Goal: Task Accomplishment & Management: Manage account settings

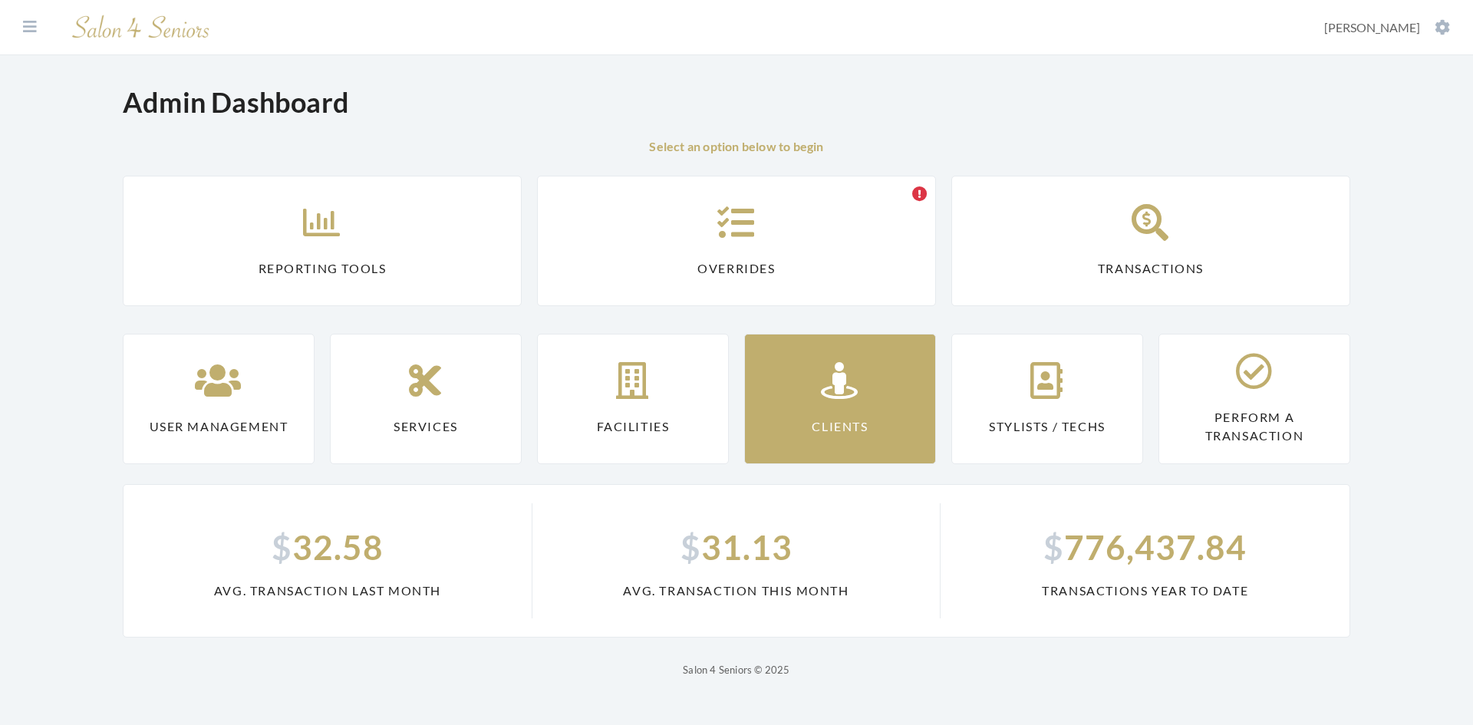
click at [873, 398] on link "Clients" at bounding box center [840, 399] width 192 height 130
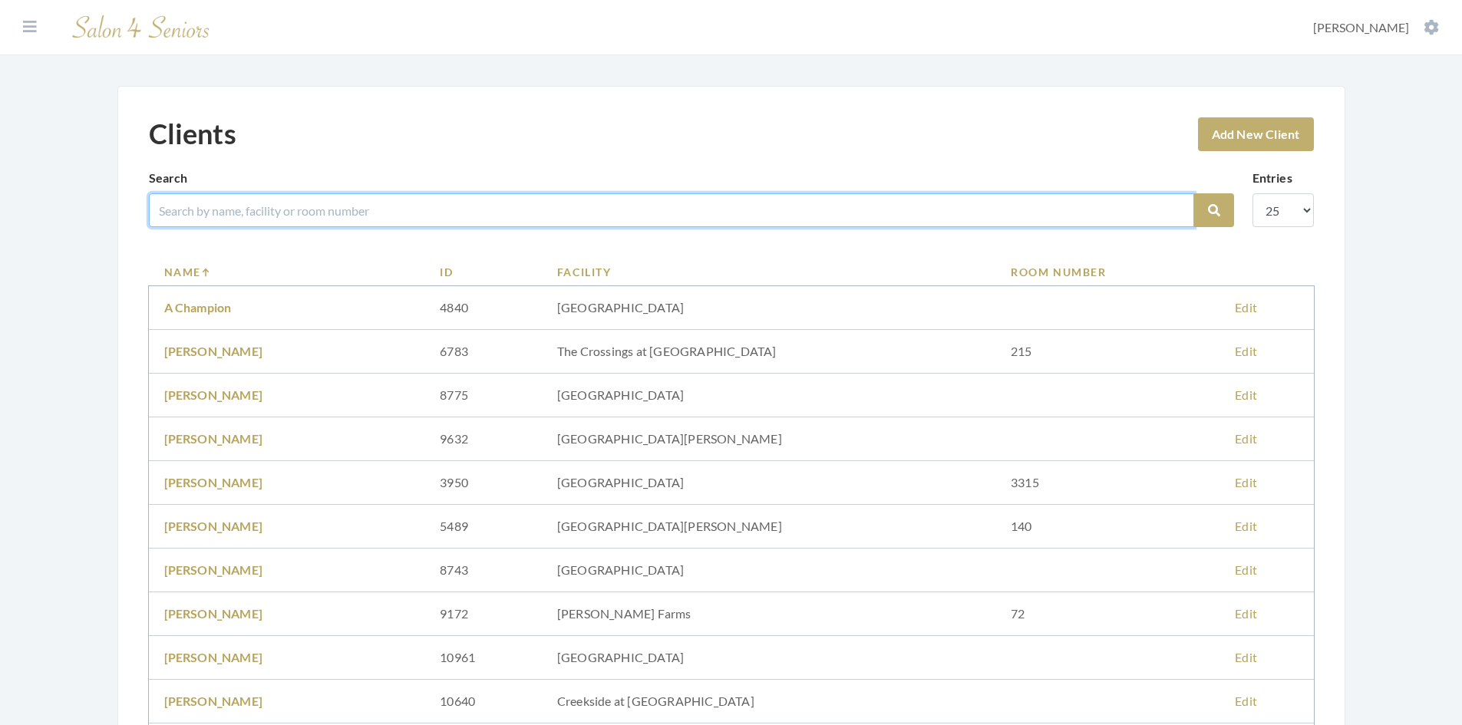
click at [349, 213] on input "search" at bounding box center [671, 210] width 1045 height 34
type input "[PERSON_NAME]"
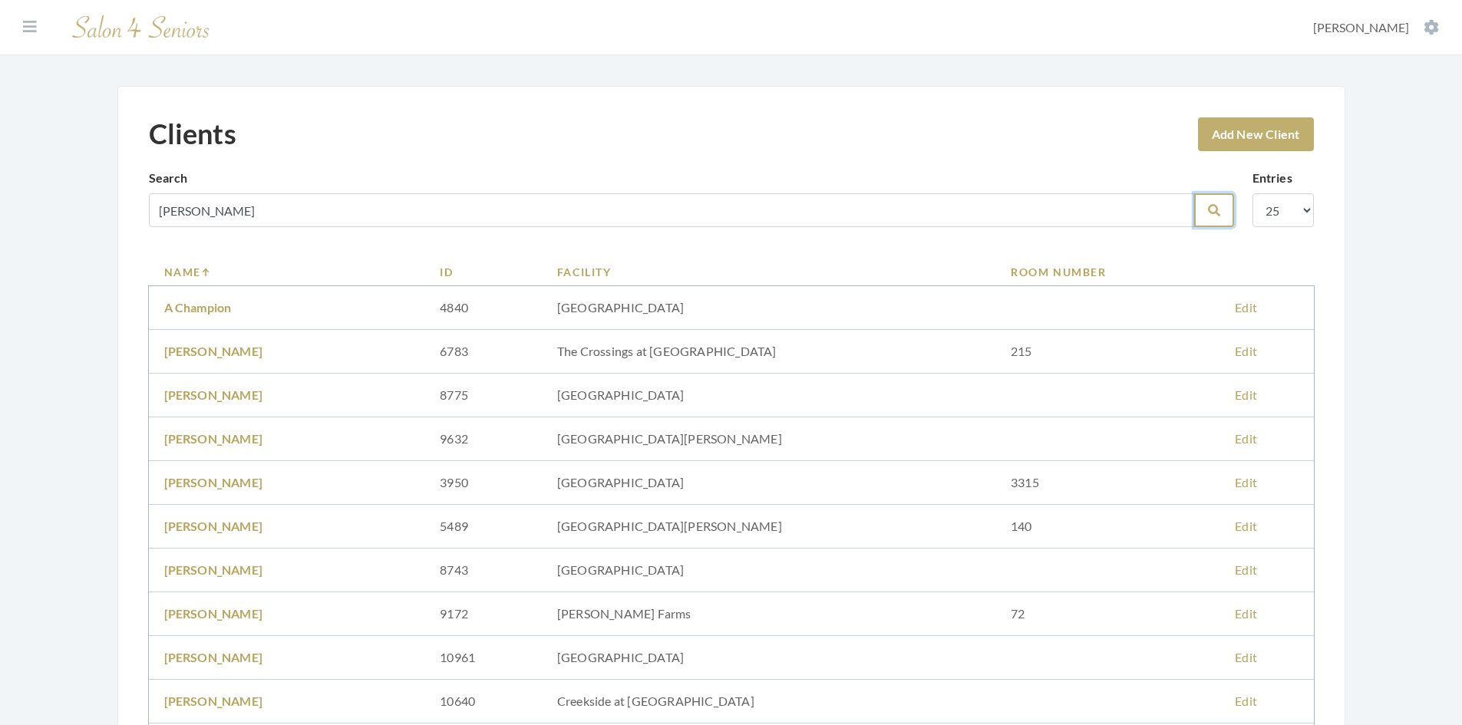
click at [1208, 213] on icon "submit" at bounding box center [1214, 210] width 12 height 12
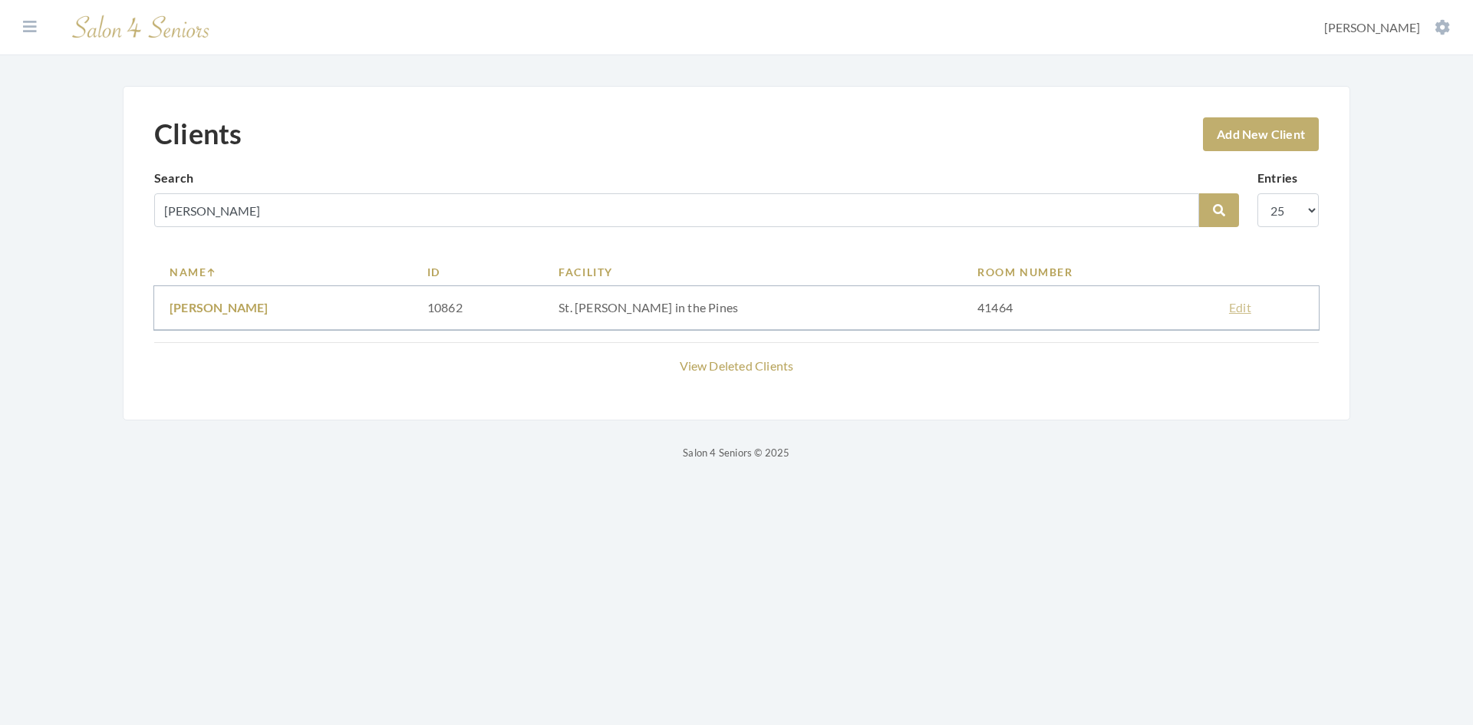
click at [1229, 305] on link "Edit" at bounding box center [1240, 307] width 22 height 15
click at [221, 309] on link "[PERSON_NAME]" at bounding box center [219, 307] width 99 height 15
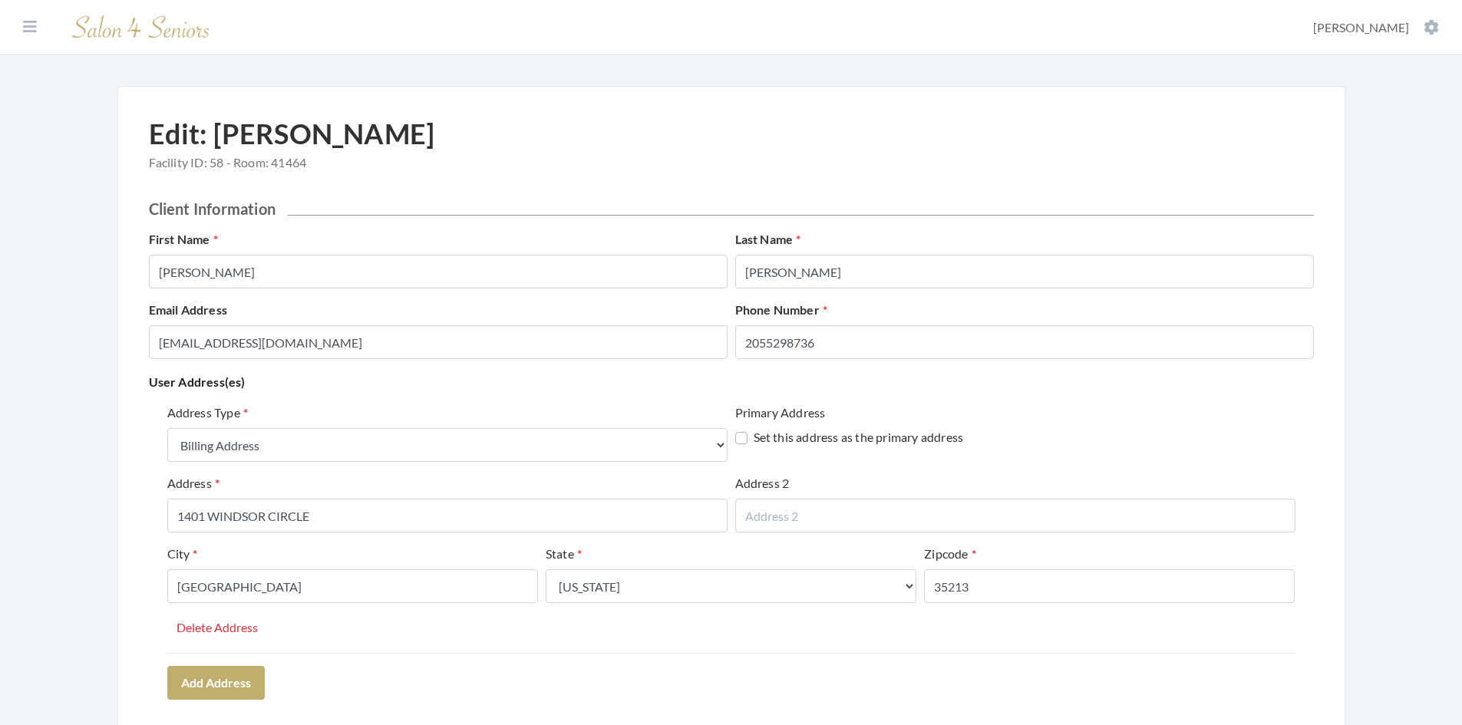
select select "billing"
select select "al"
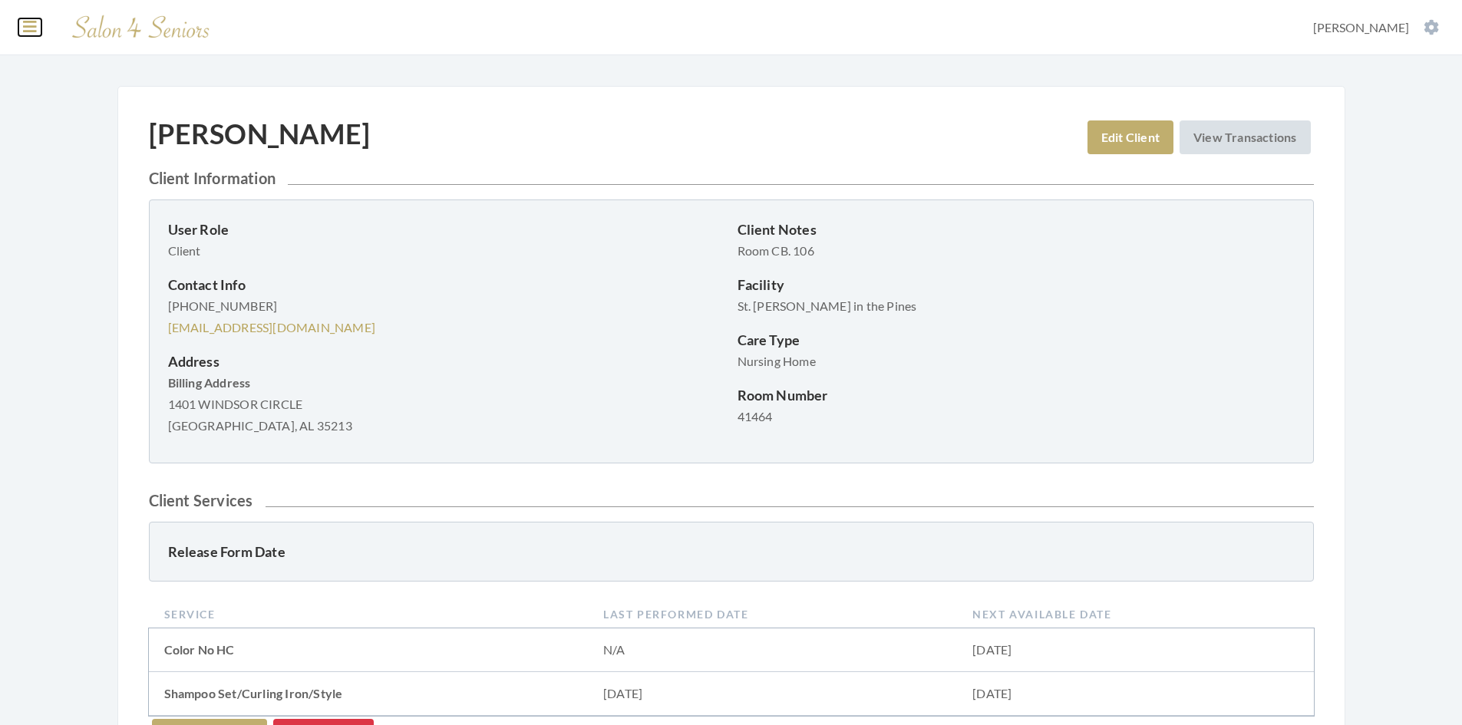
click at [32, 26] on icon at bounding box center [30, 26] width 14 height 15
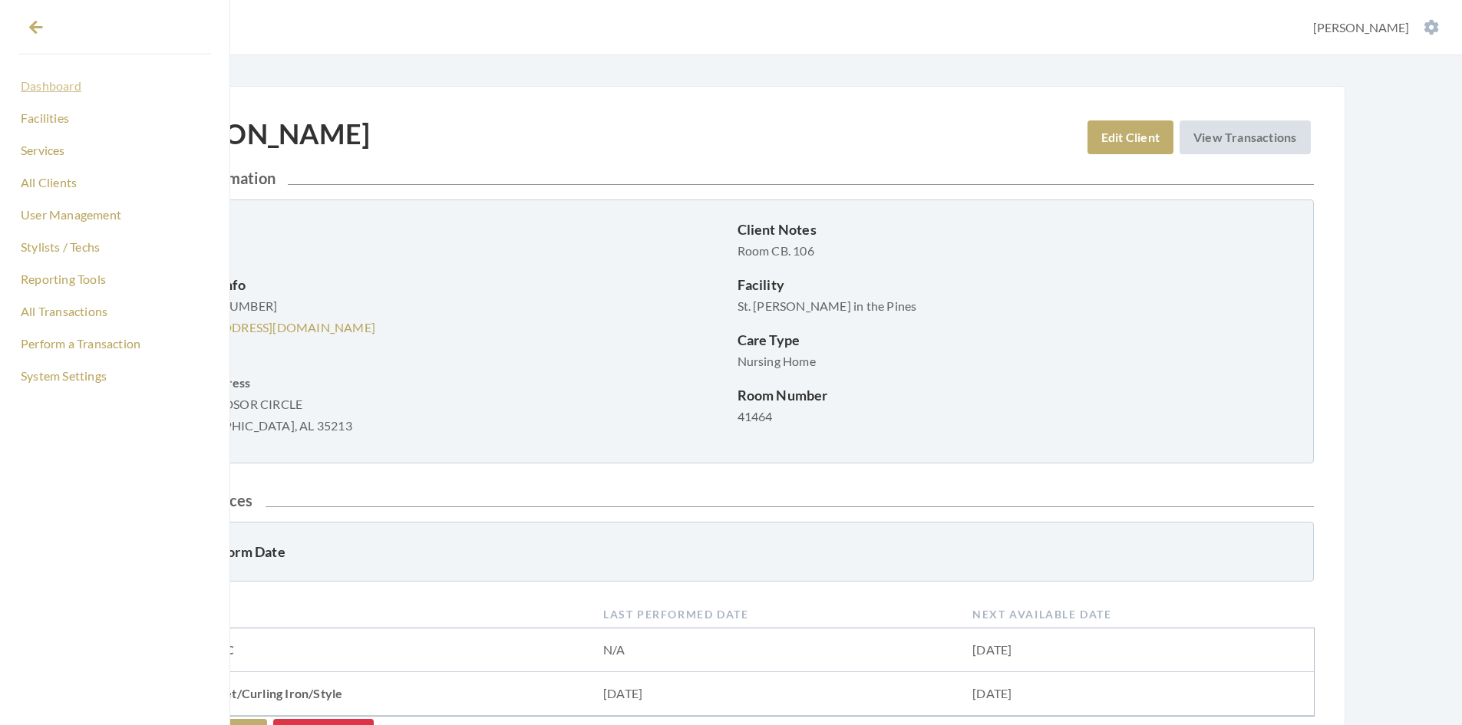
click at [77, 88] on link "Dashboard" at bounding box center [114, 86] width 193 height 26
